Goal: Information Seeking & Learning: Check status

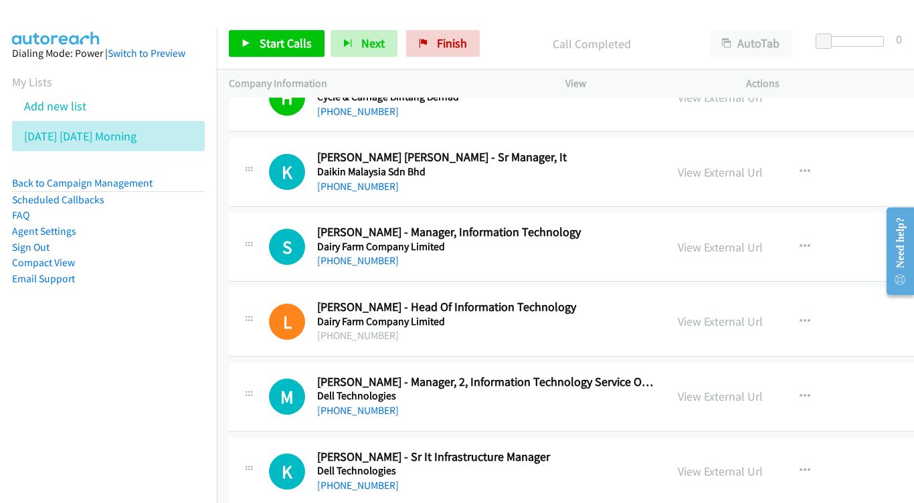
scroll to position [3197, 0]
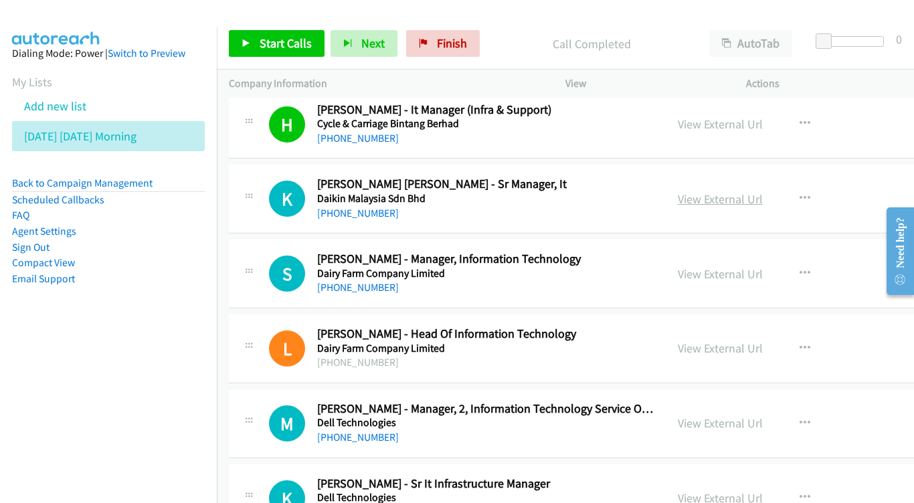
click at [763, 191] on link "View External Url" at bounding box center [720, 198] width 85 height 15
click at [739, 266] on link "View External Url" at bounding box center [720, 273] width 85 height 15
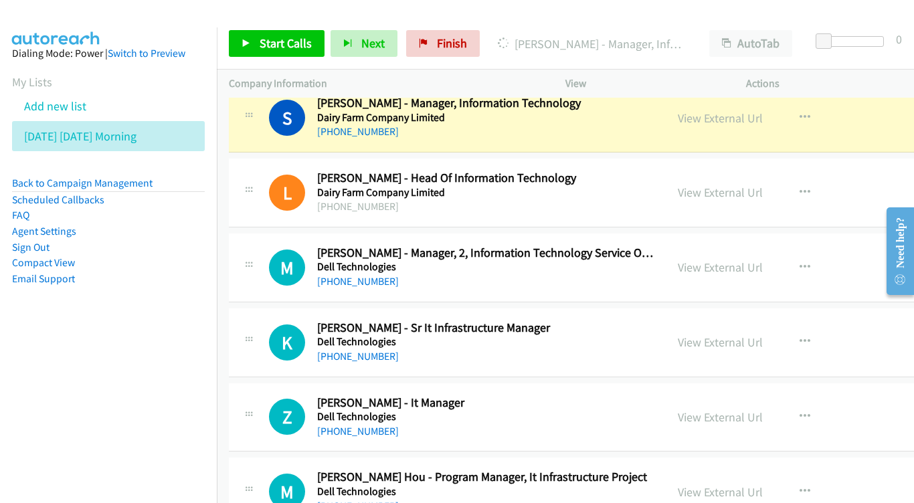
scroll to position [3356, 0]
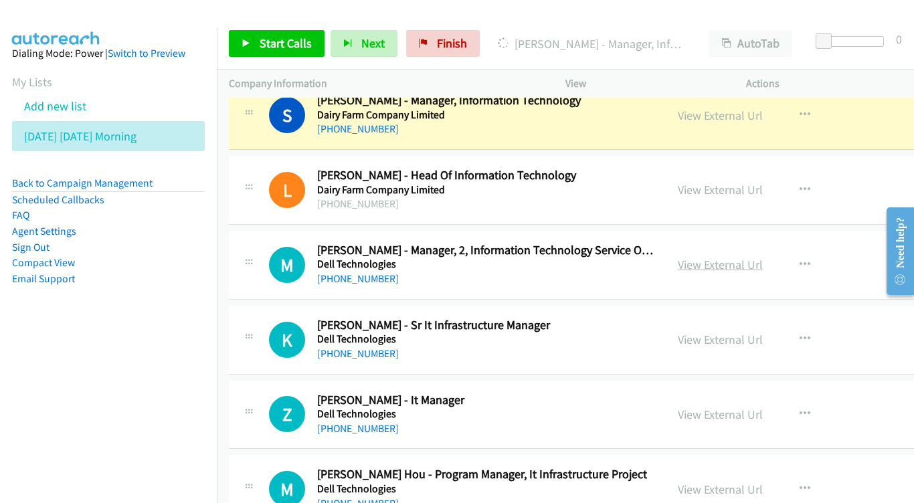
click at [760, 257] on link "View External Url" at bounding box center [720, 264] width 85 height 15
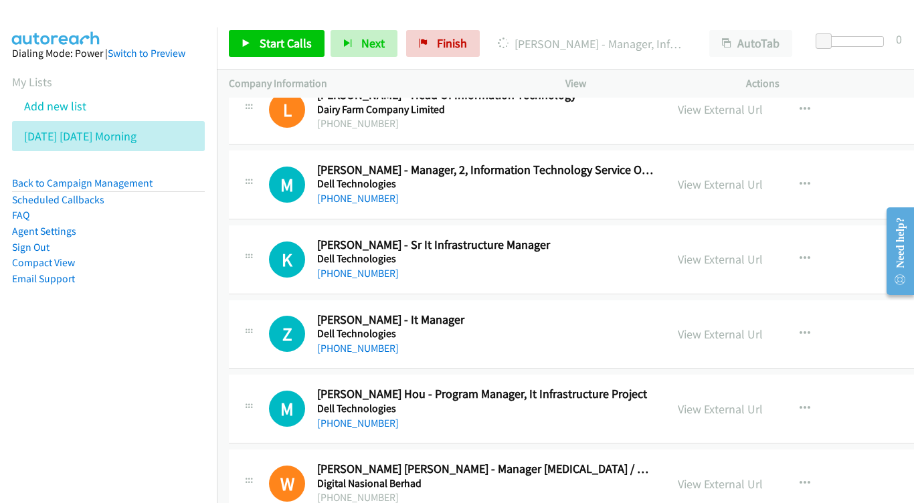
scroll to position [3455, 0]
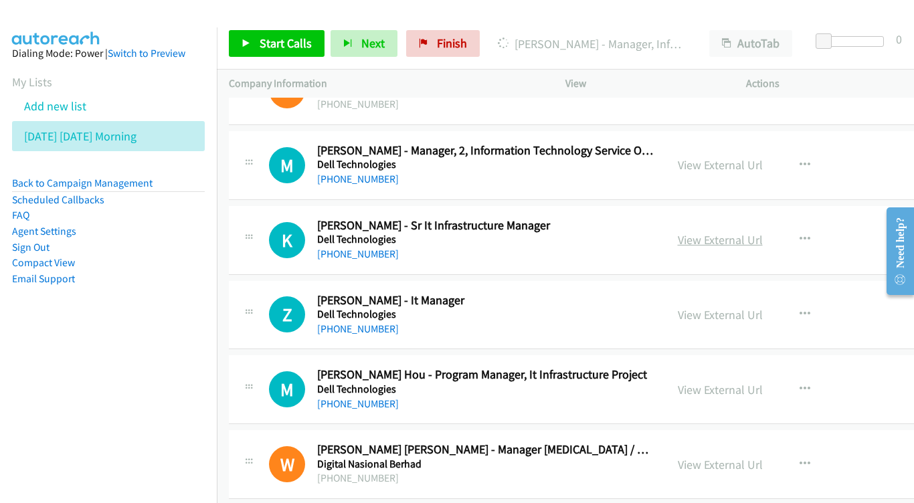
click at [754, 232] on link "View External Url" at bounding box center [720, 239] width 85 height 15
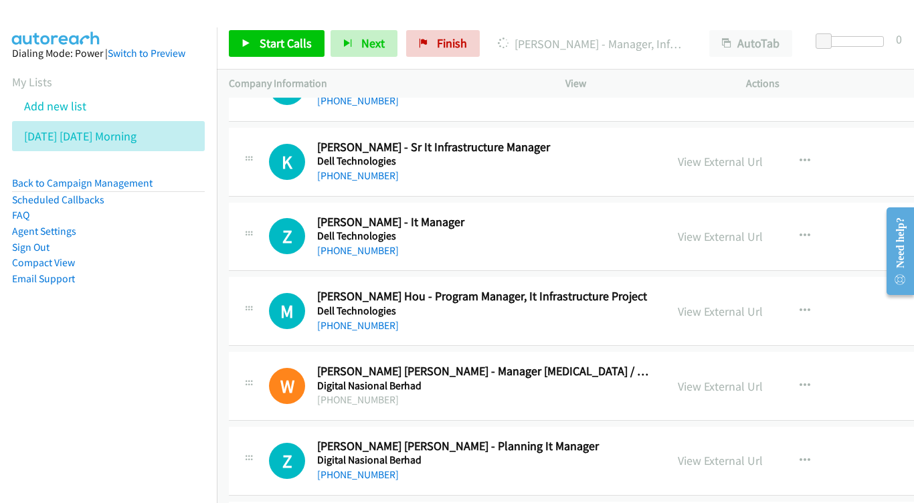
scroll to position [3536, 0]
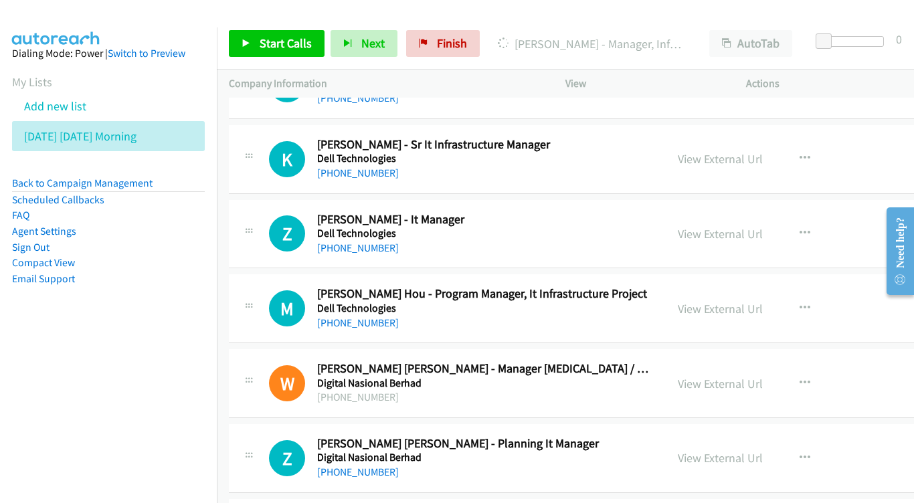
click at [763, 225] on div "View External Url" at bounding box center [720, 234] width 85 height 18
click at [741, 226] on link "View External Url" at bounding box center [720, 233] width 85 height 15
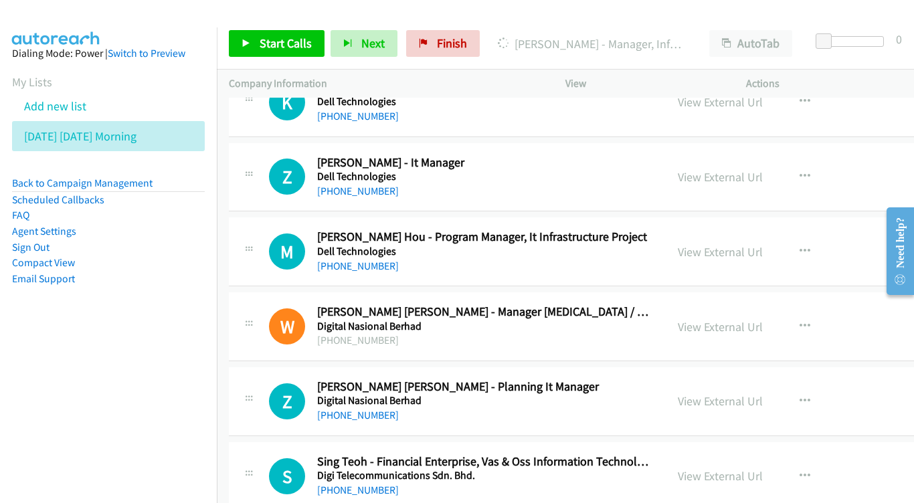
scroll to position [3609, 0]
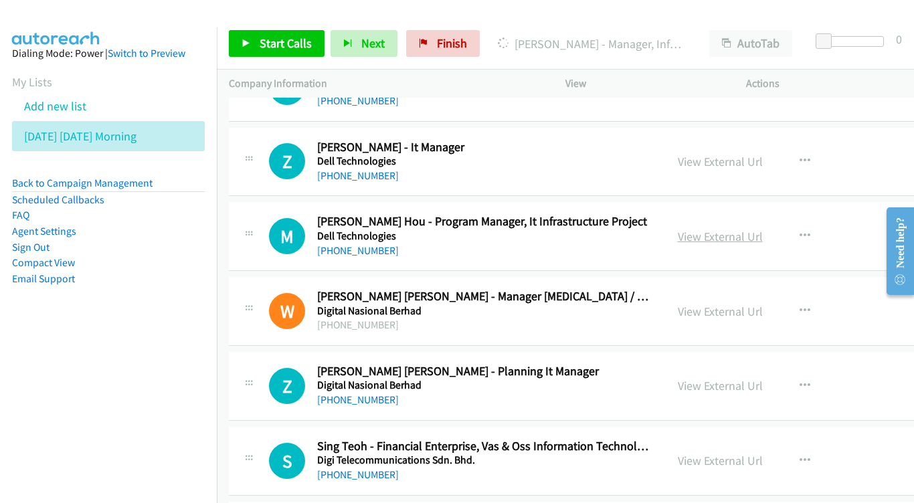
click at [763, 229] on link "View External Url" at bounding box center [720, 236] width 85 height 15
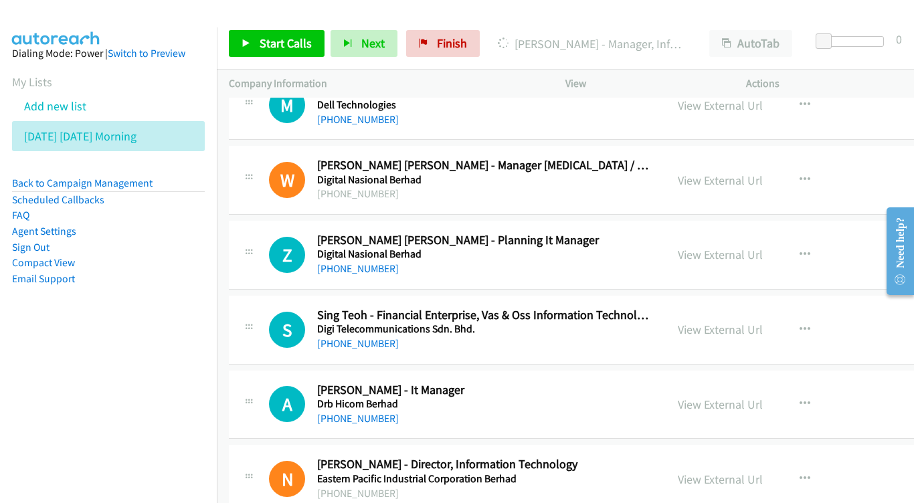
scroll to position [3761, 0]
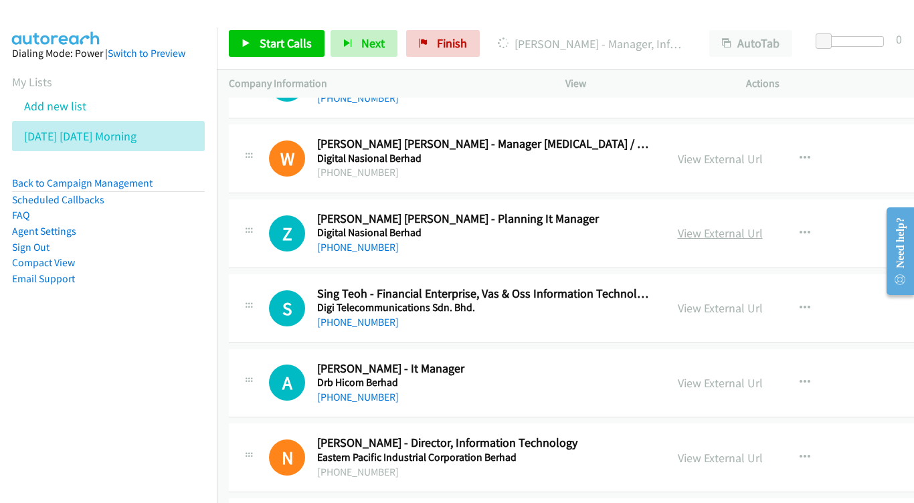
click at [727, 226] on link "View External Url" at bounding box center [720, 233] width 85 height 15
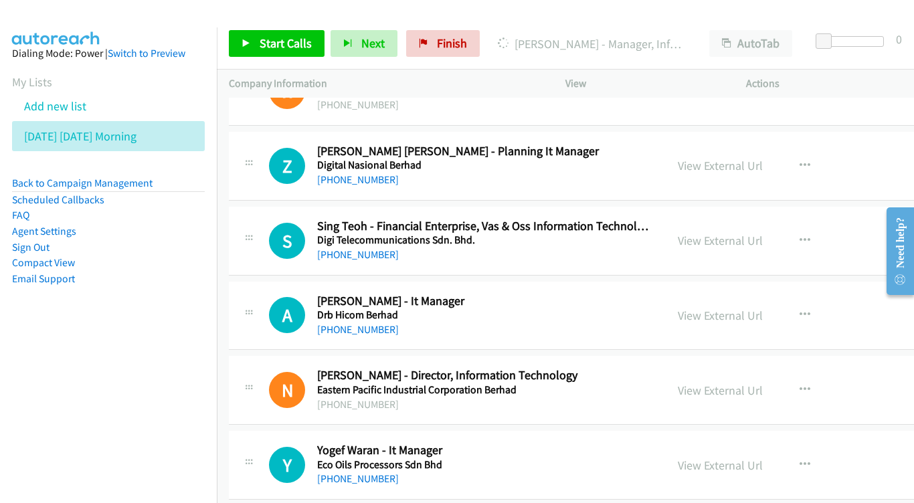
scroll to position [3832, 0]
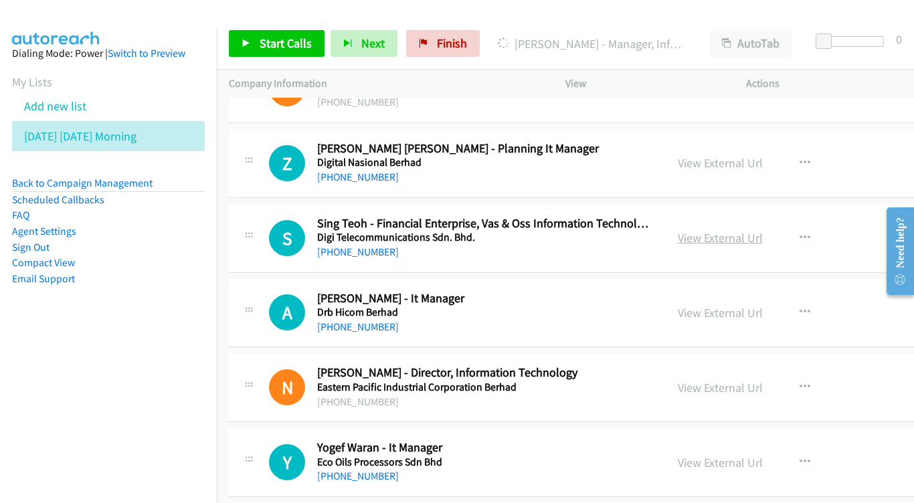
click at [763, 230] on link "View External Url" at bounding box center [720, 237] width 85 height 15
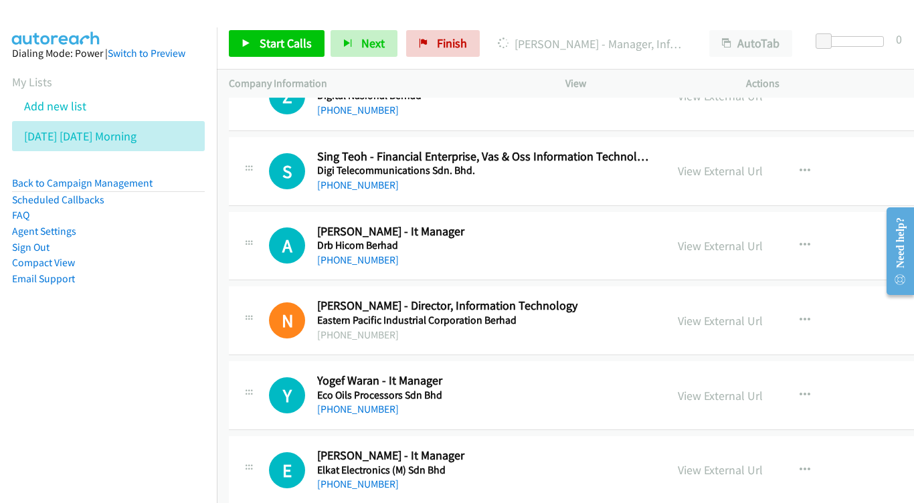
scroll to position [3923, 0]
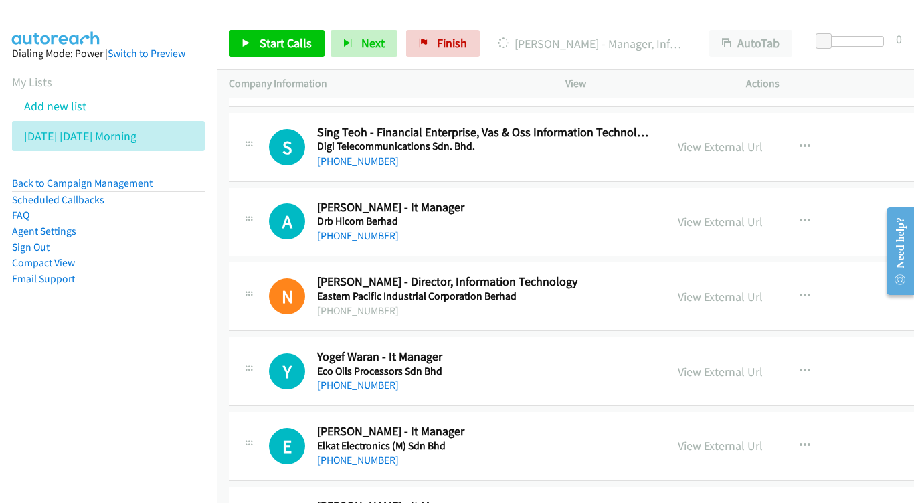
click at [763, 214] on link "View External Url" at bounding box center [720, 221] width 85 height 15
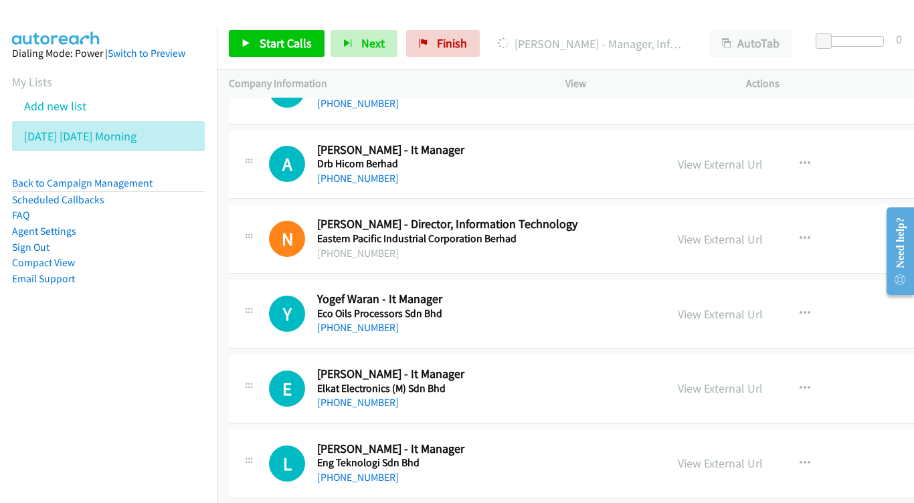
scroll to position [4003, 0]
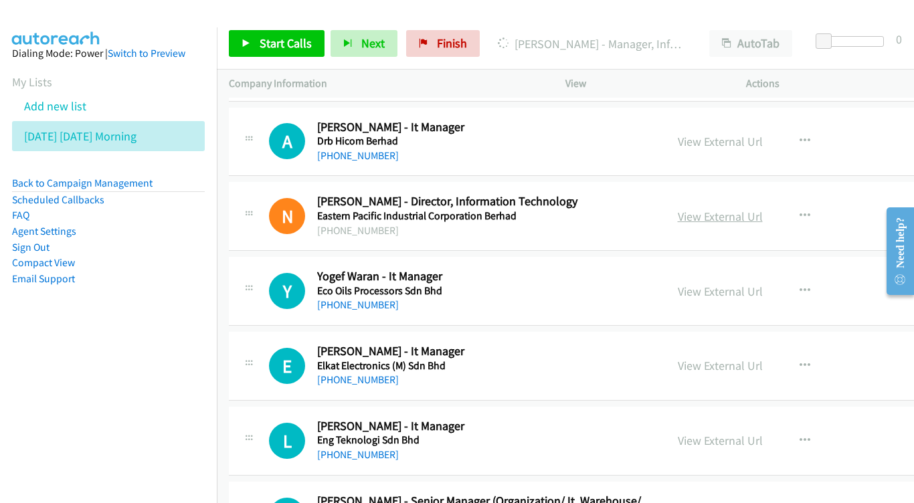
click at [763, 209] on link "View External Url" at bounding box center [720, 216] width 85 height 15
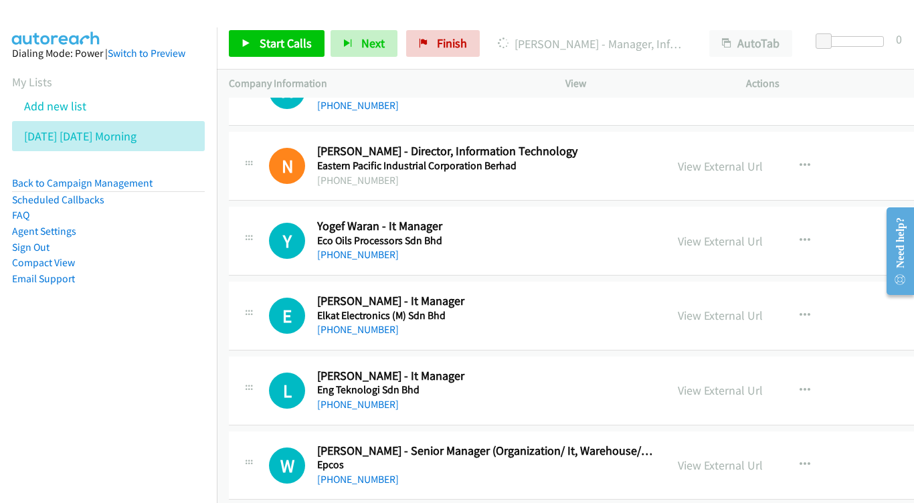
scroll to position [4056, 0]
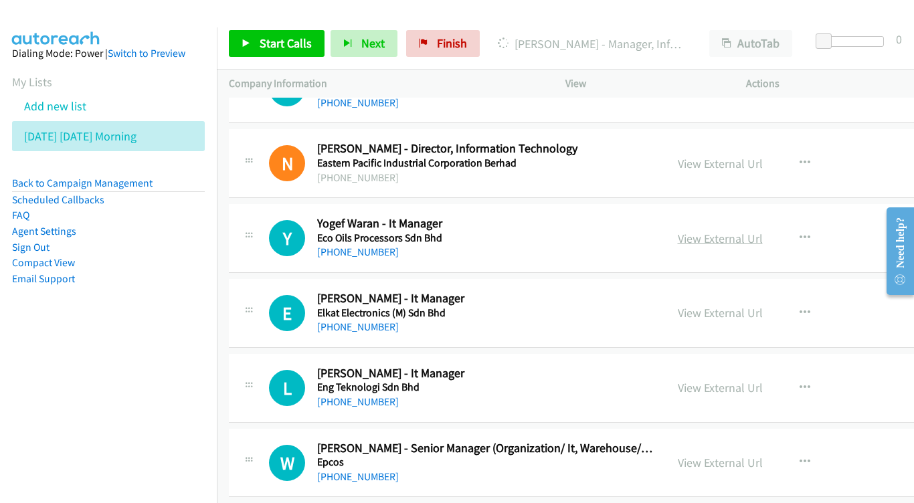
click at [763, 231] on link "View External Url" at bounding box center [720, 238] width 85 height 15
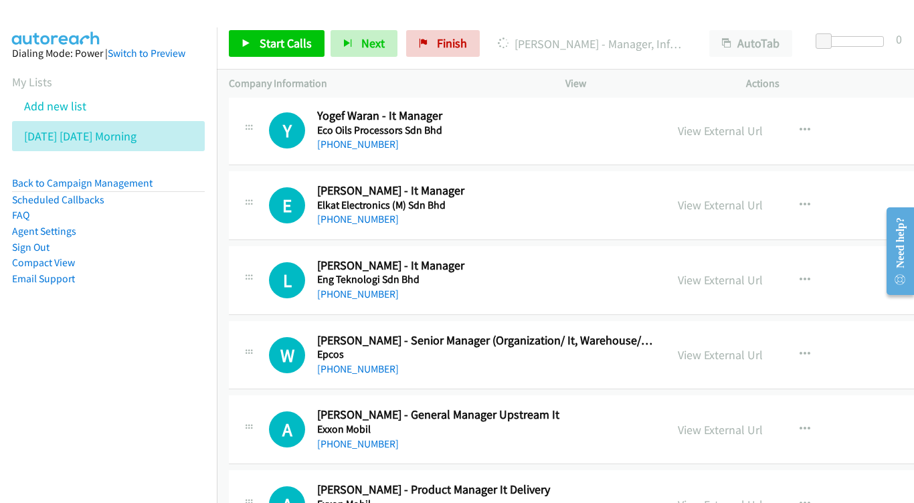
scroll to position [4166, 0]
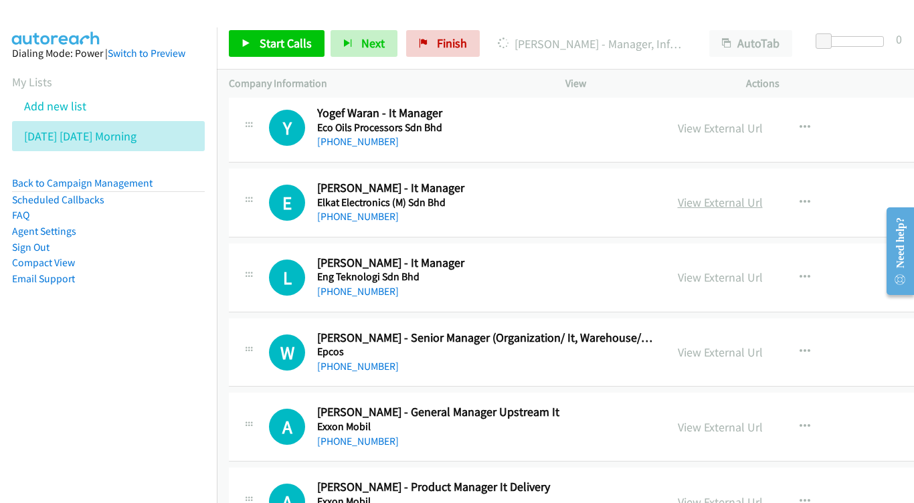
click at [751, 195] on link "View External Url" at bounding box center [720, 202] width 85 height 15
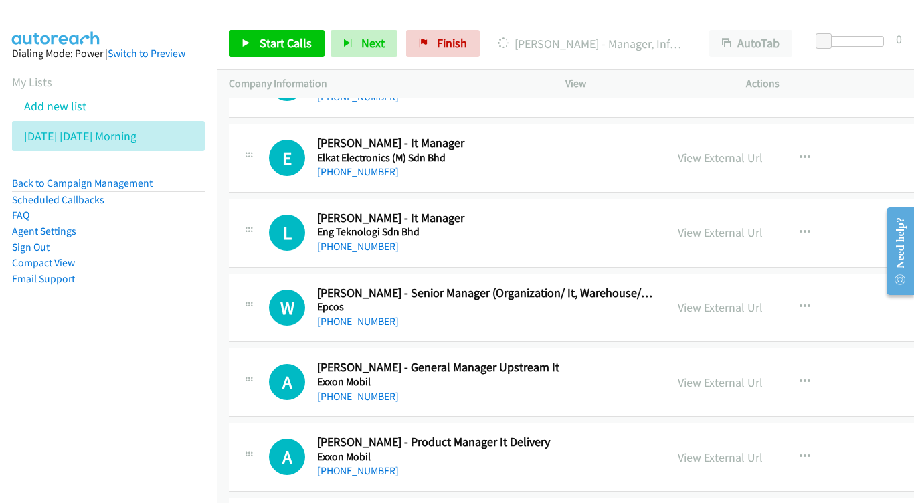
scroll to position [4214, 0]
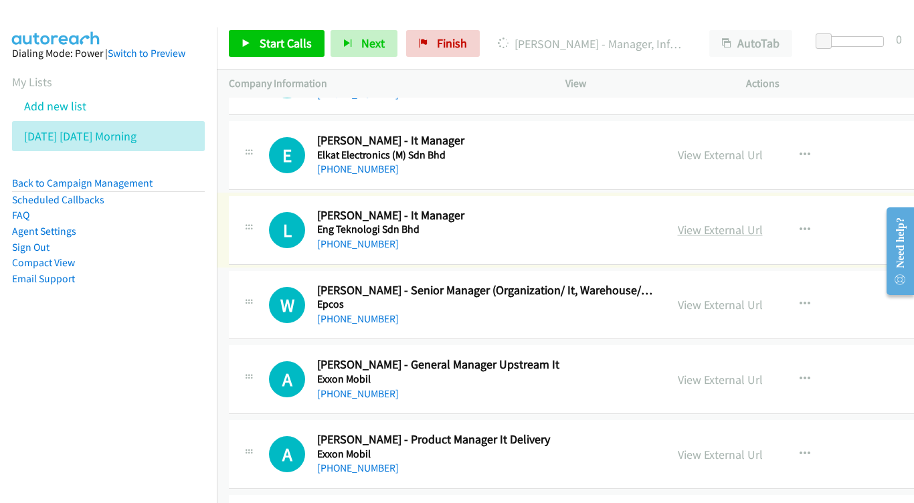
click at [760, 222] on link "View External Url" at bounding box center [720, 229] width 85 height 15
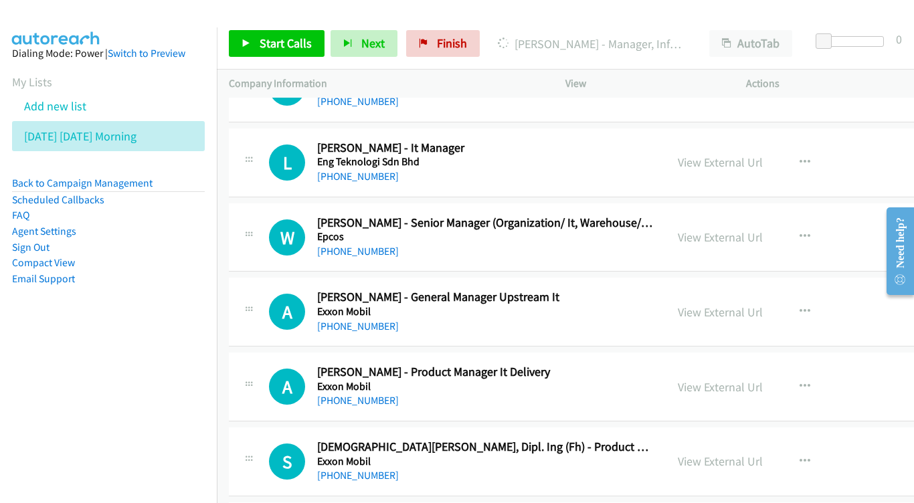
scroll to position [4284, 0]
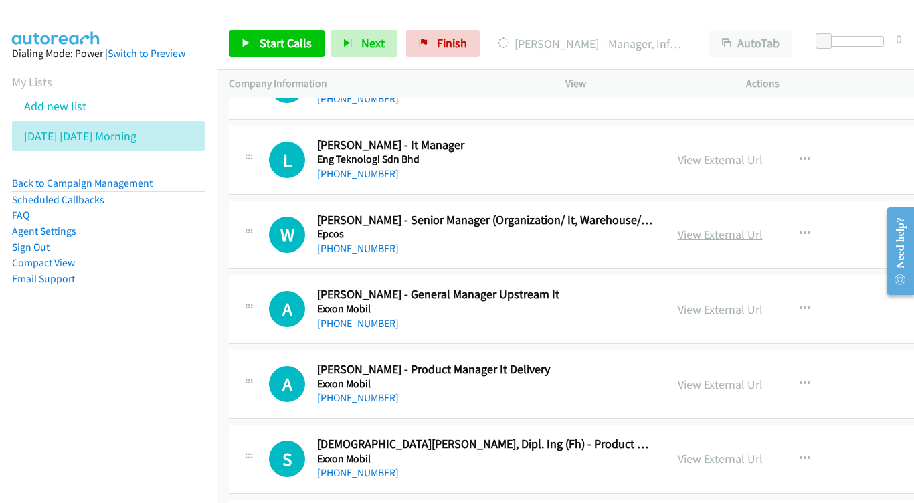
click at [763, 227] on link "View External Url" at bounding box center [720, 234] width 85 height 15
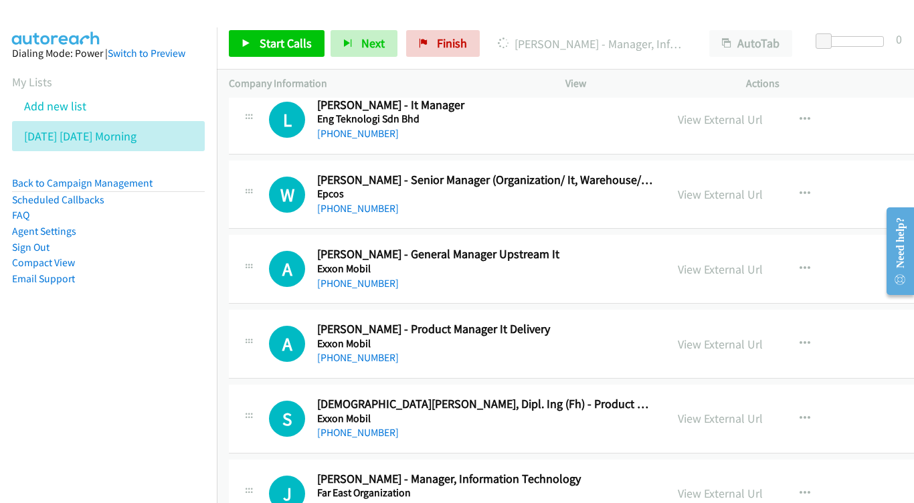
scroll to position [4340, 0]
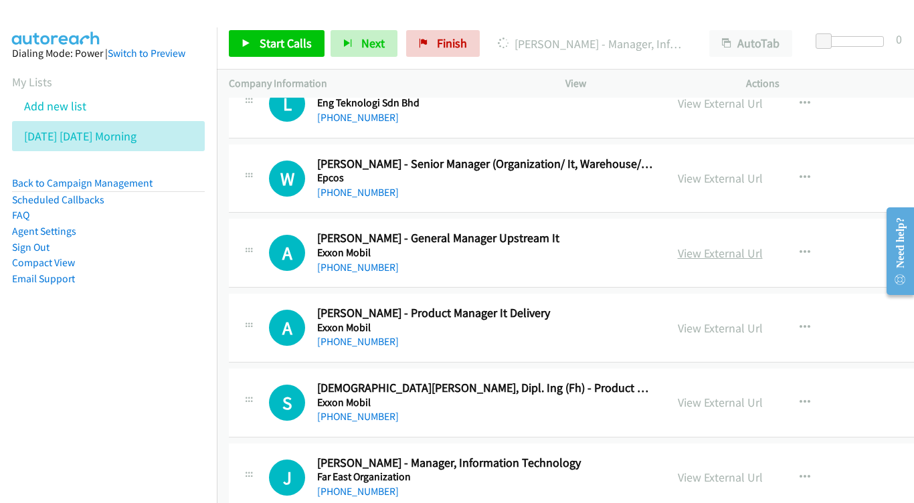
click at [734, 246] on link "View External Url" at bounding box center [720, 253] width 85 height 15
